Goal: Information Seeking & Learning: Learn about a topic

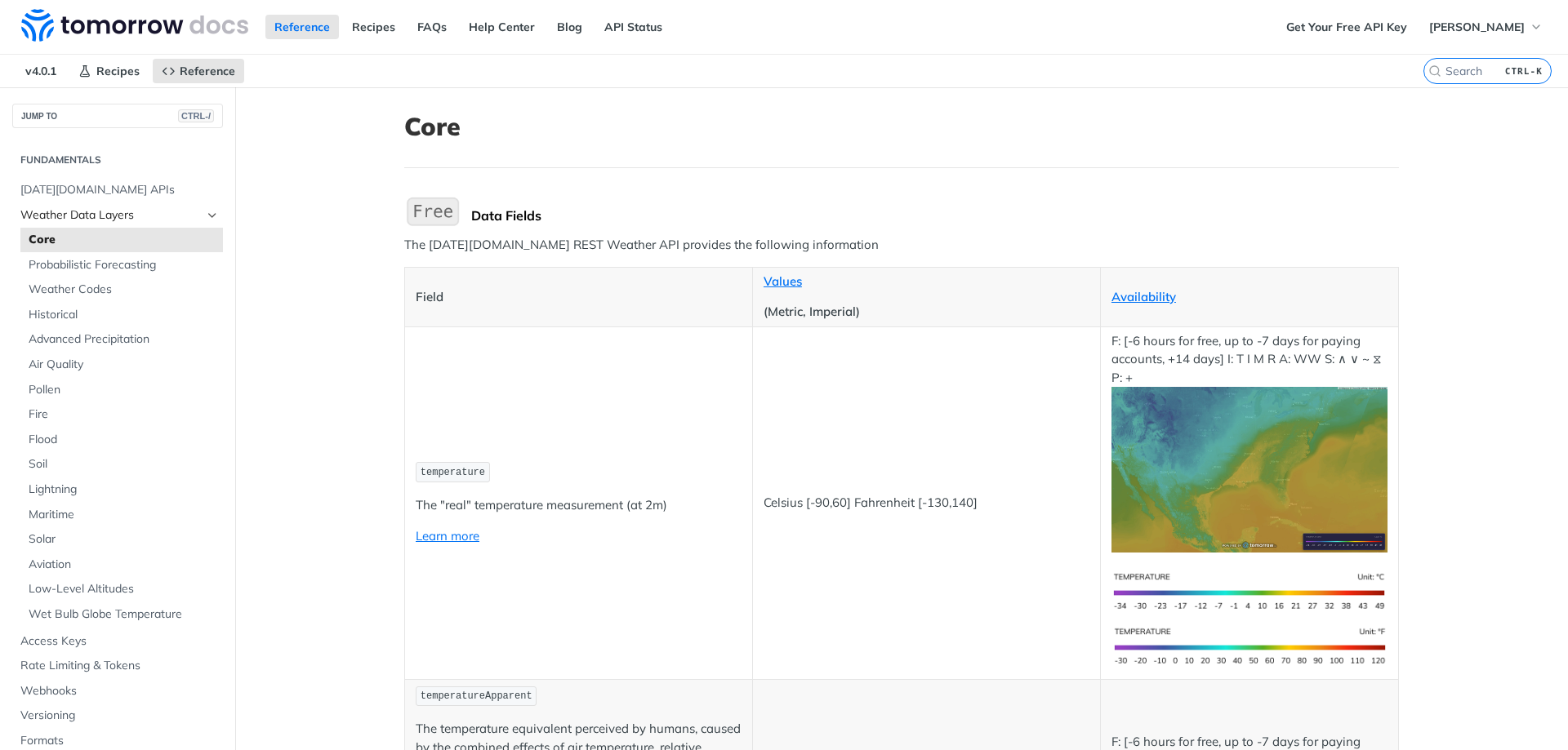
click at [144, 220] on span "Weather Data Layers" at bounding box center [111, 216] width 181 height 17
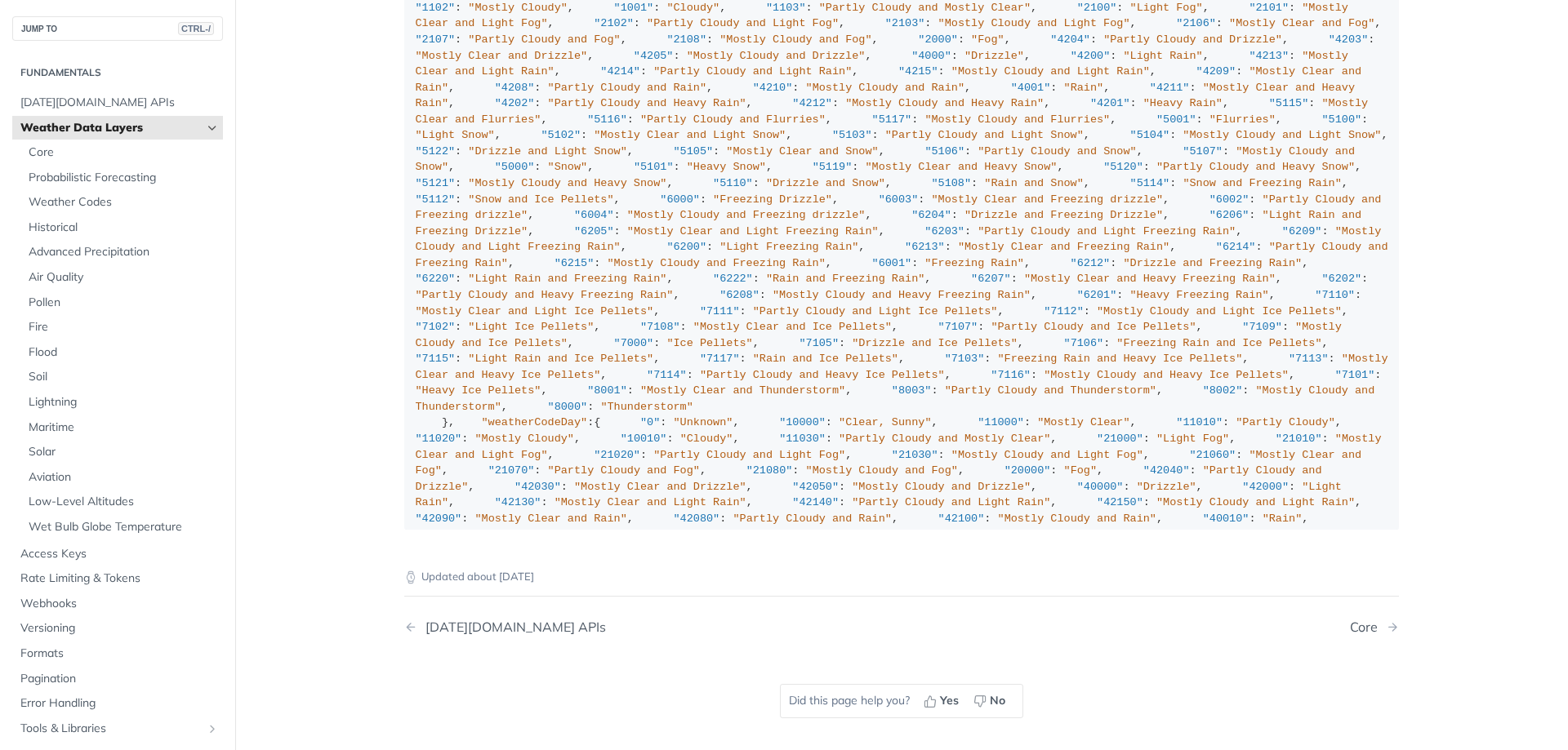
scroll to position [899, 0]
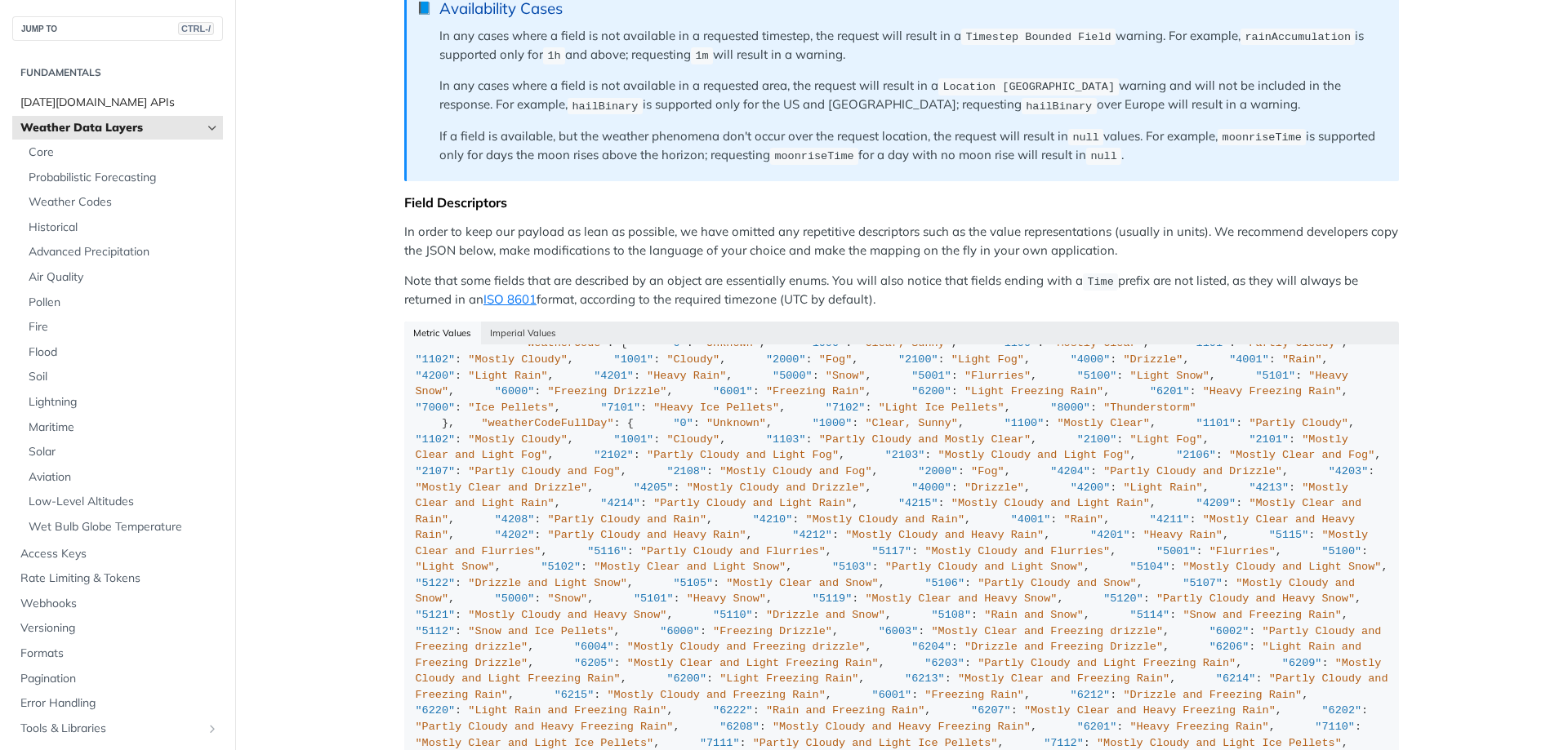
click at [113, 100] on span "[DATE][DOMAIN_NAME] APIs" at bounding box center [119, 103] width 198 height 17
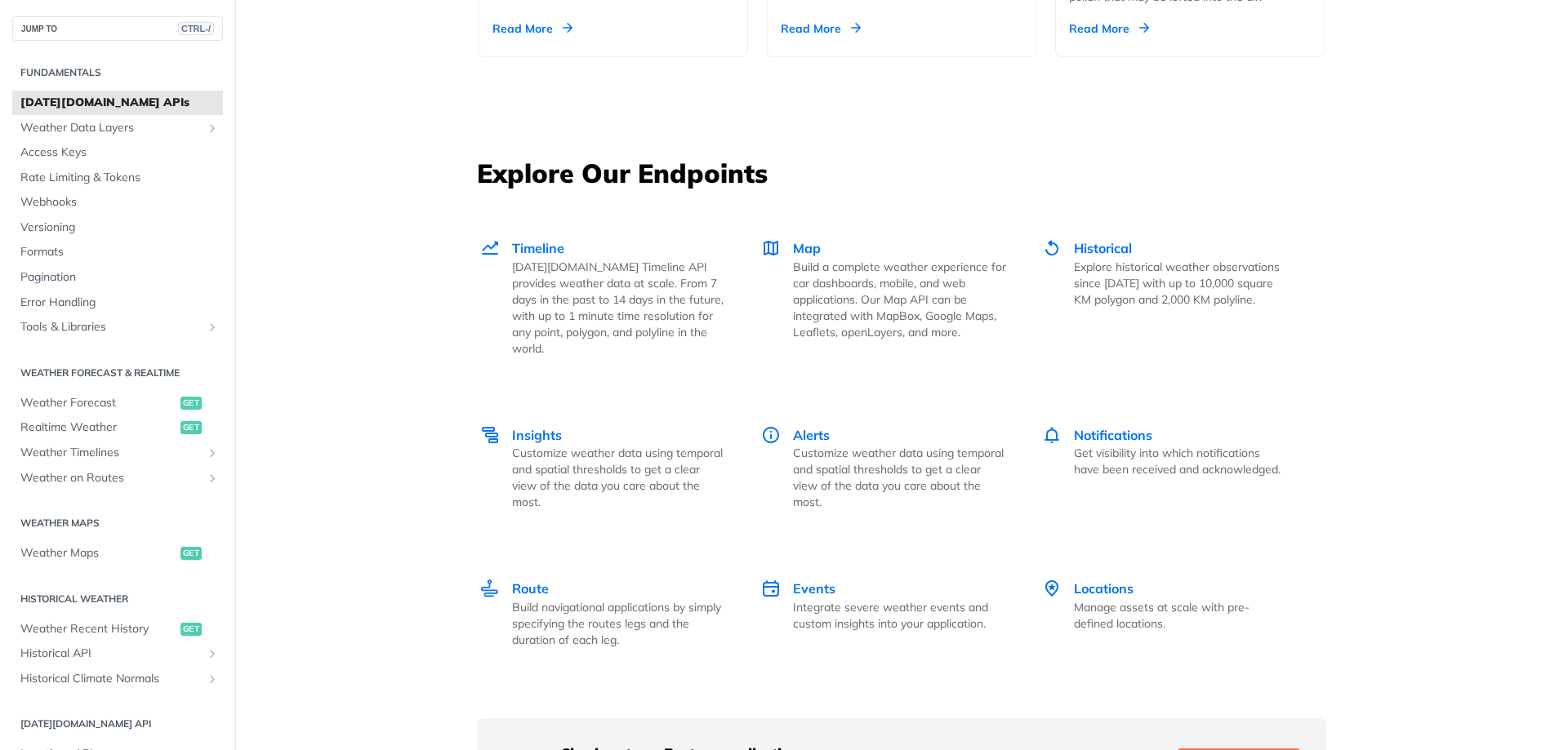
scroll to position [2123, 0]
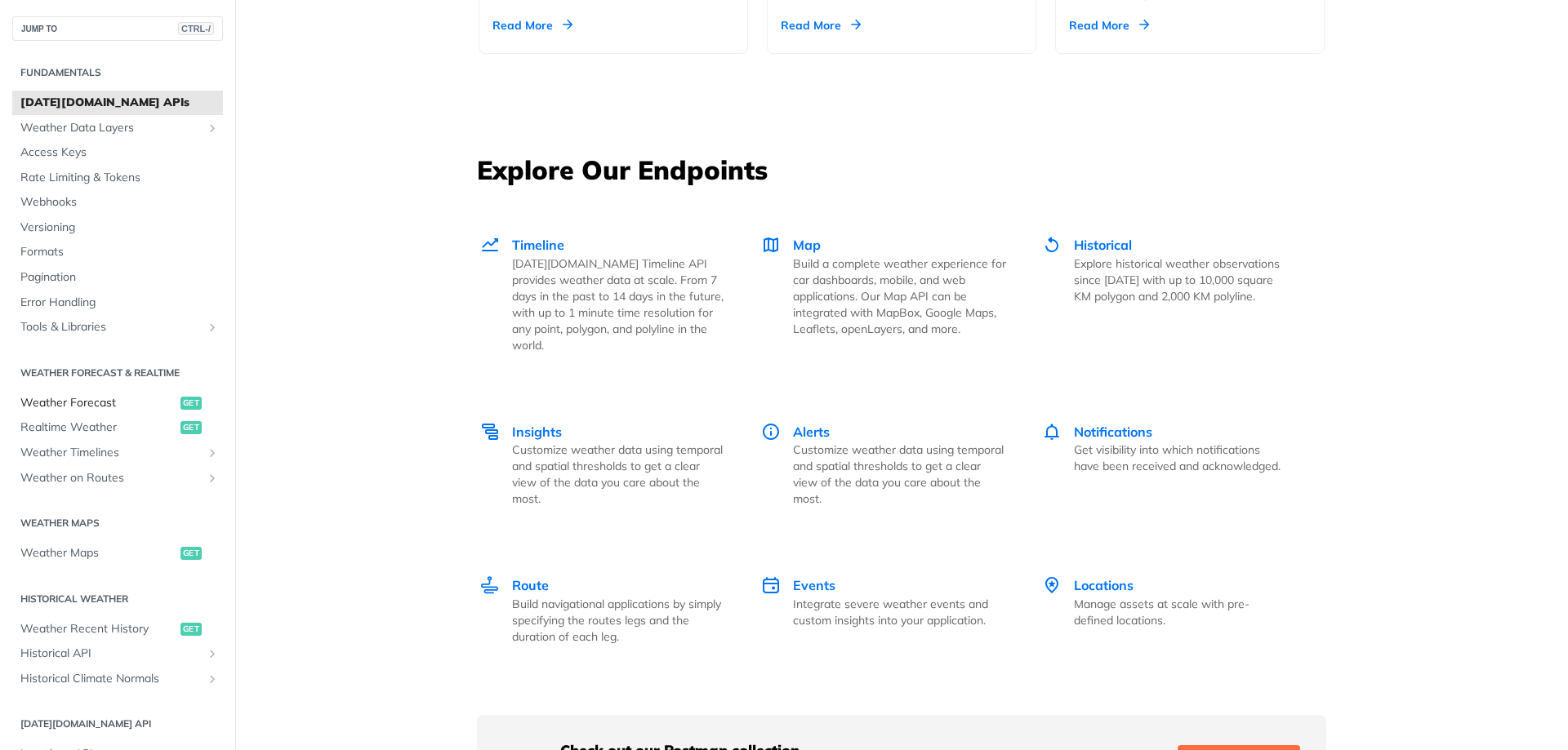
click at [181, 402] on span "get" at bounding box center [191, 403] width 21 height 13
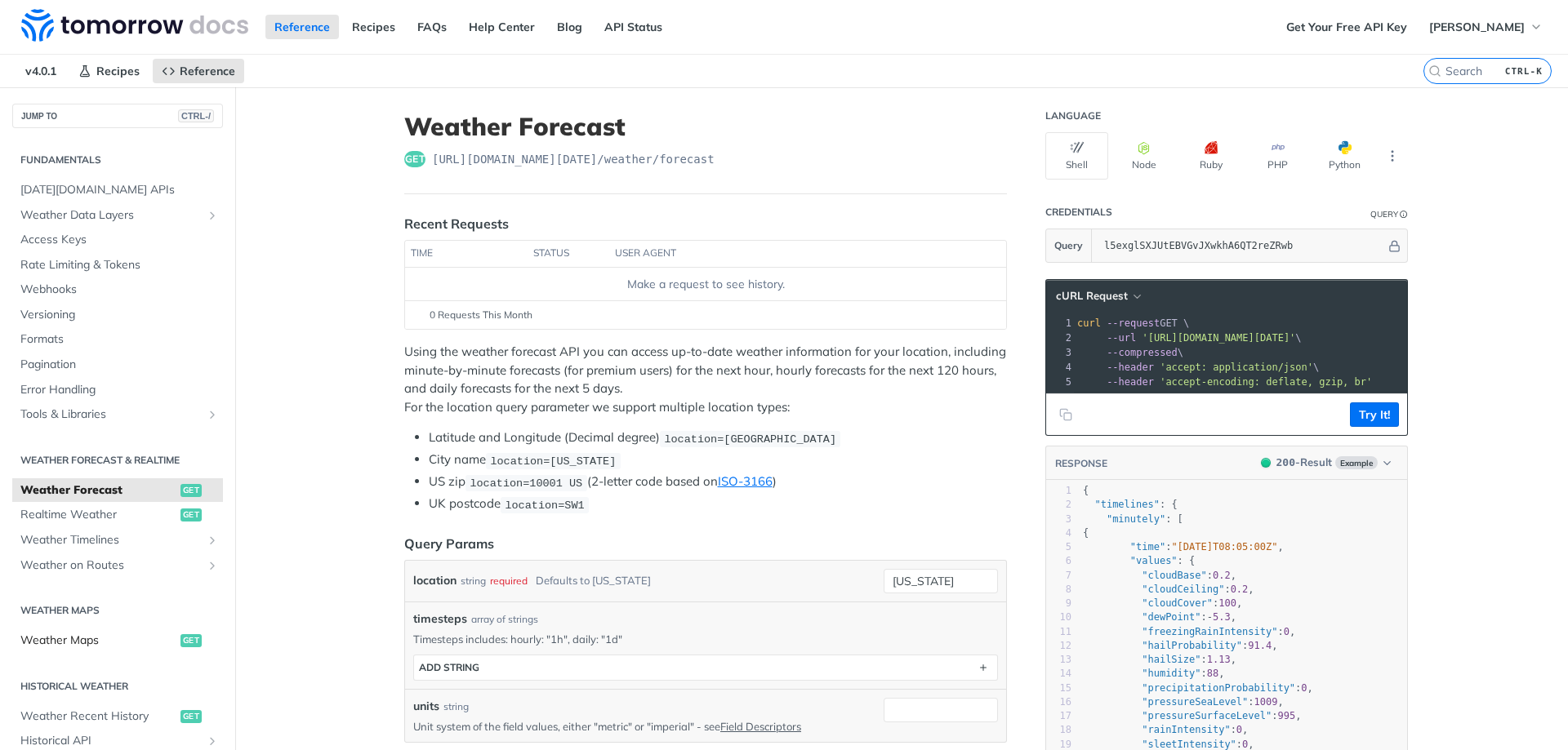
click at [102, 649] on span "Weather Maps" at bounding box center [98, 641] width 156 height 17
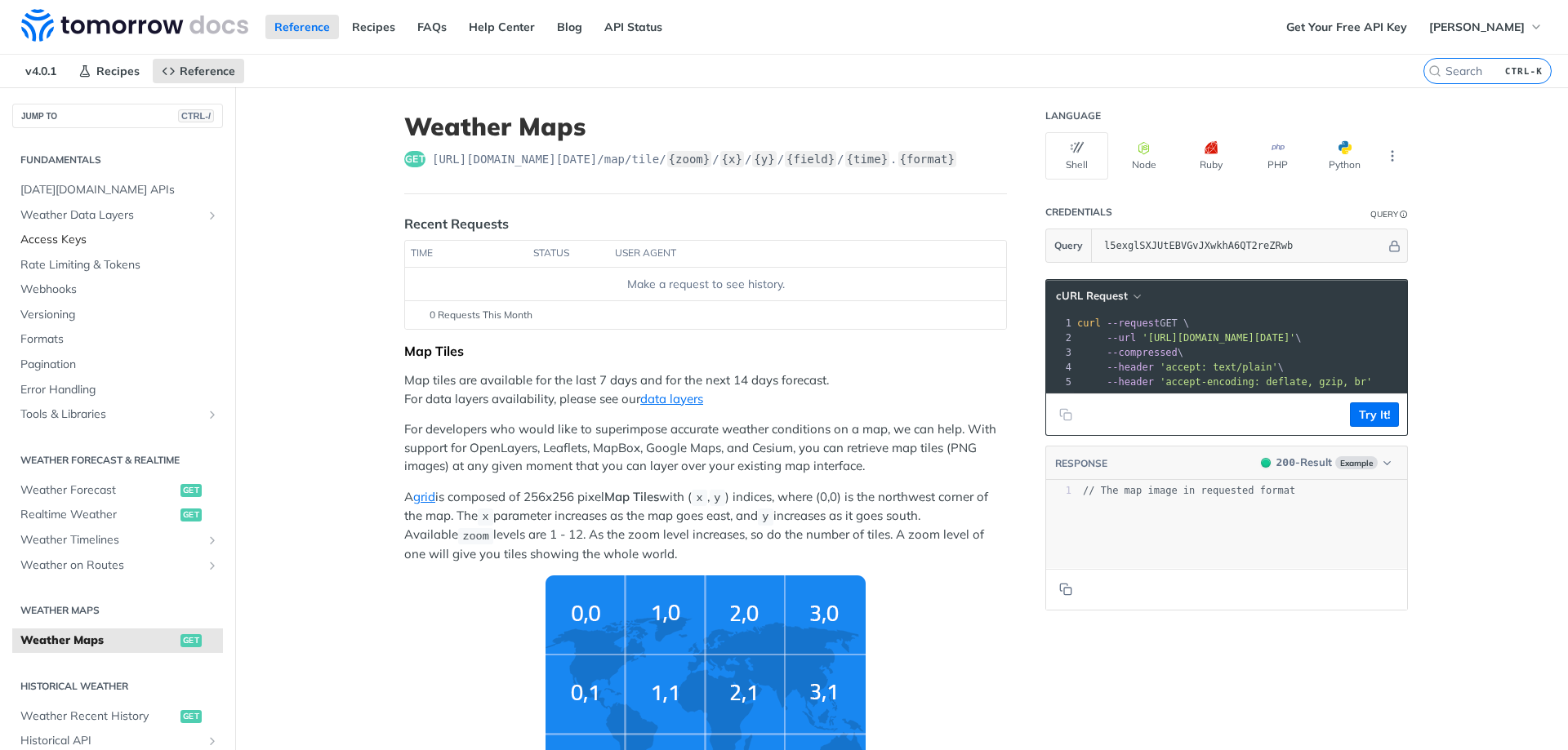
click at [165, 241] on span "Access Keys" at bounding box center [119, 240] width 198 height 17
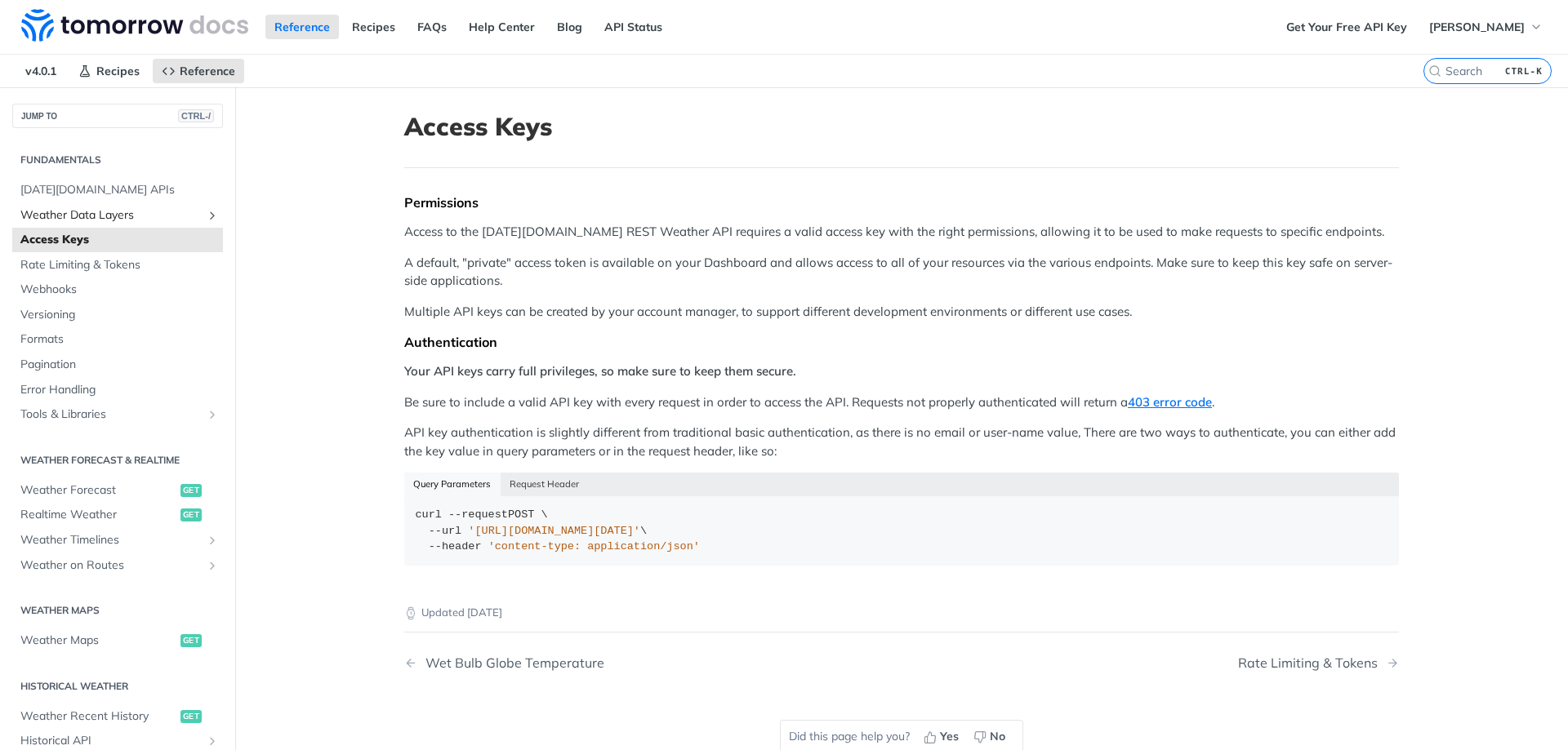
click at [82, 213] on span "Weather Data Layers" at bounding box center [111, 216] width 181 height 17
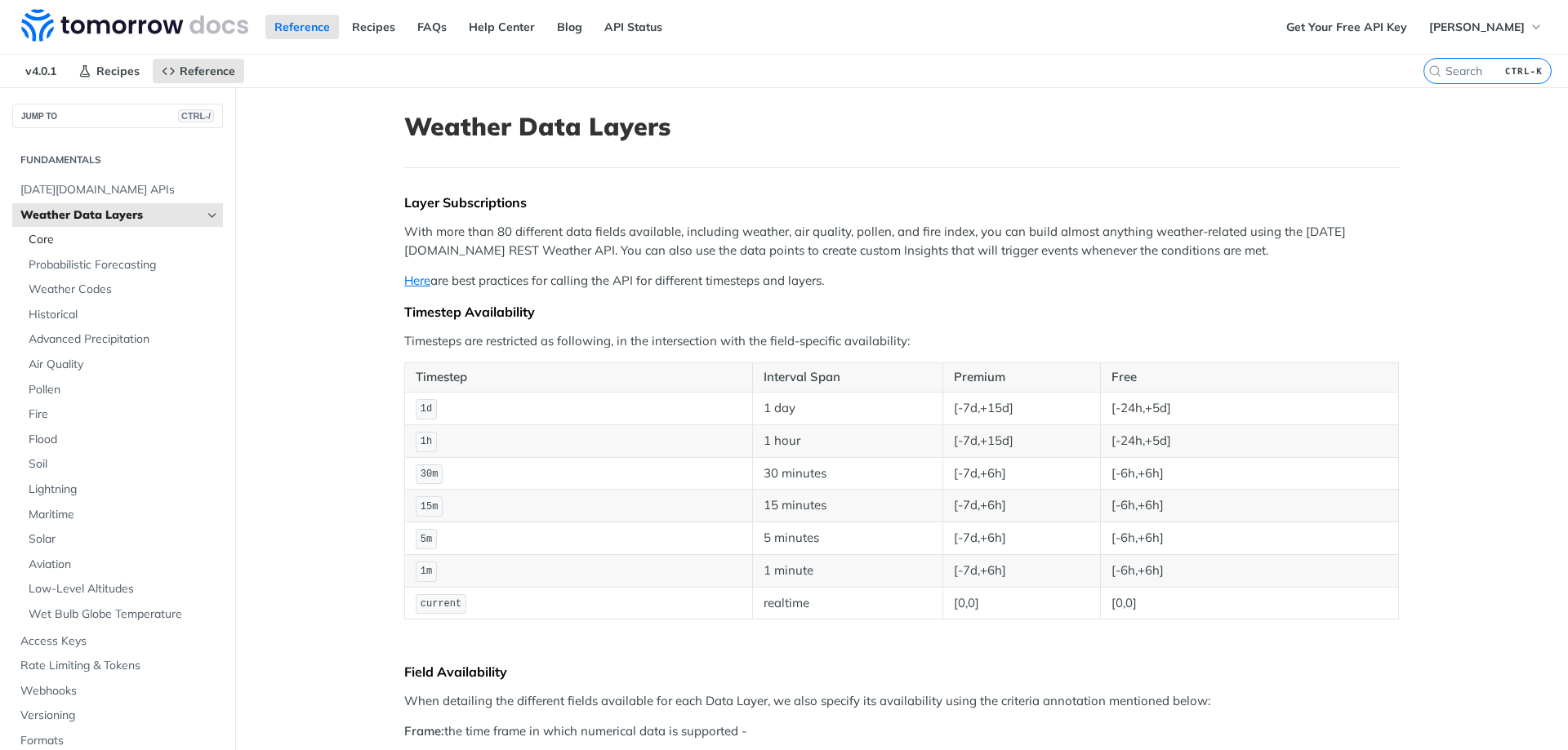
scroll to position [82, 0]
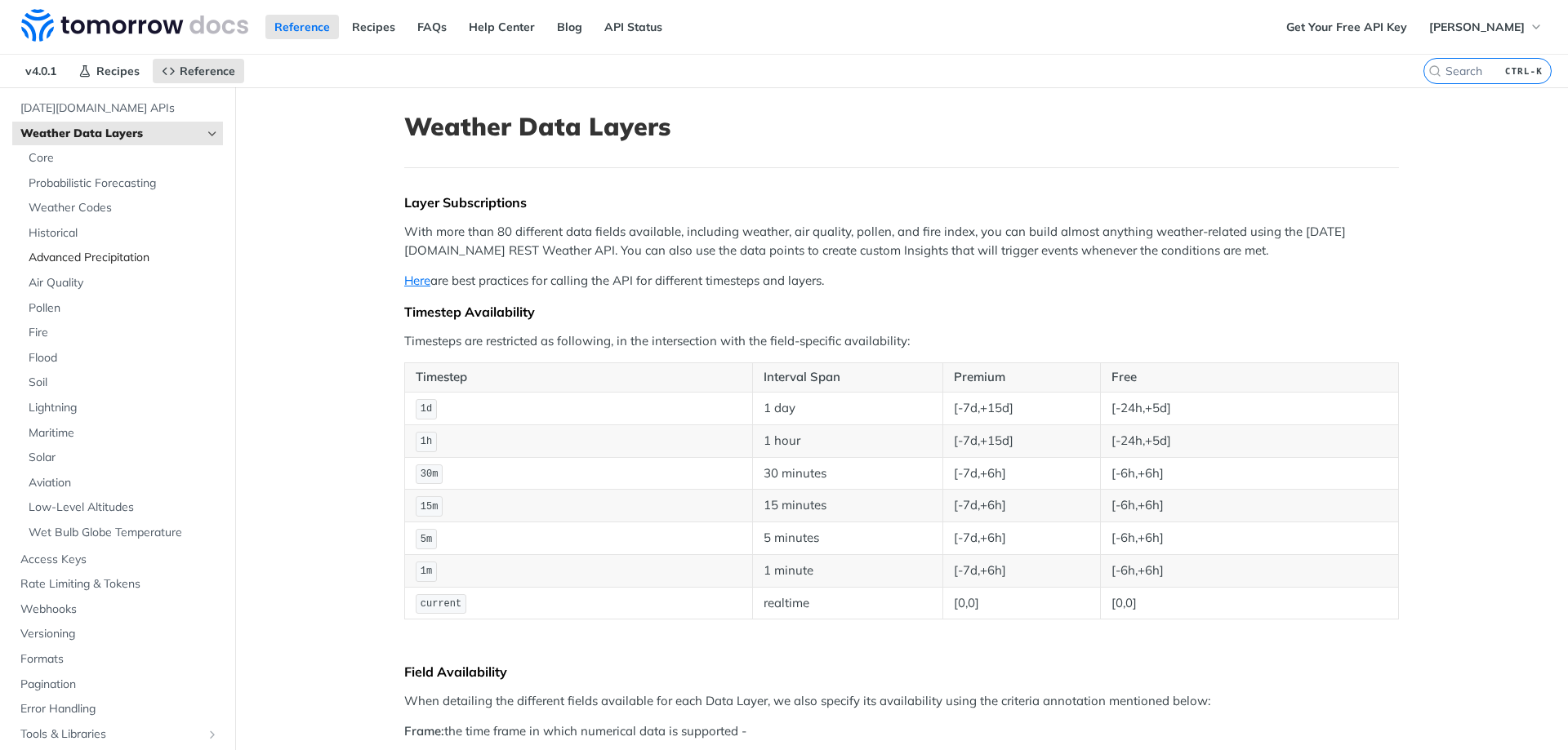
click at [100, 254] on span "Advanced Precipitation" at bounding box center [124, 258] width 190 height 17
